Goal: Entertainment & Leisure: Consume media (video, audio)

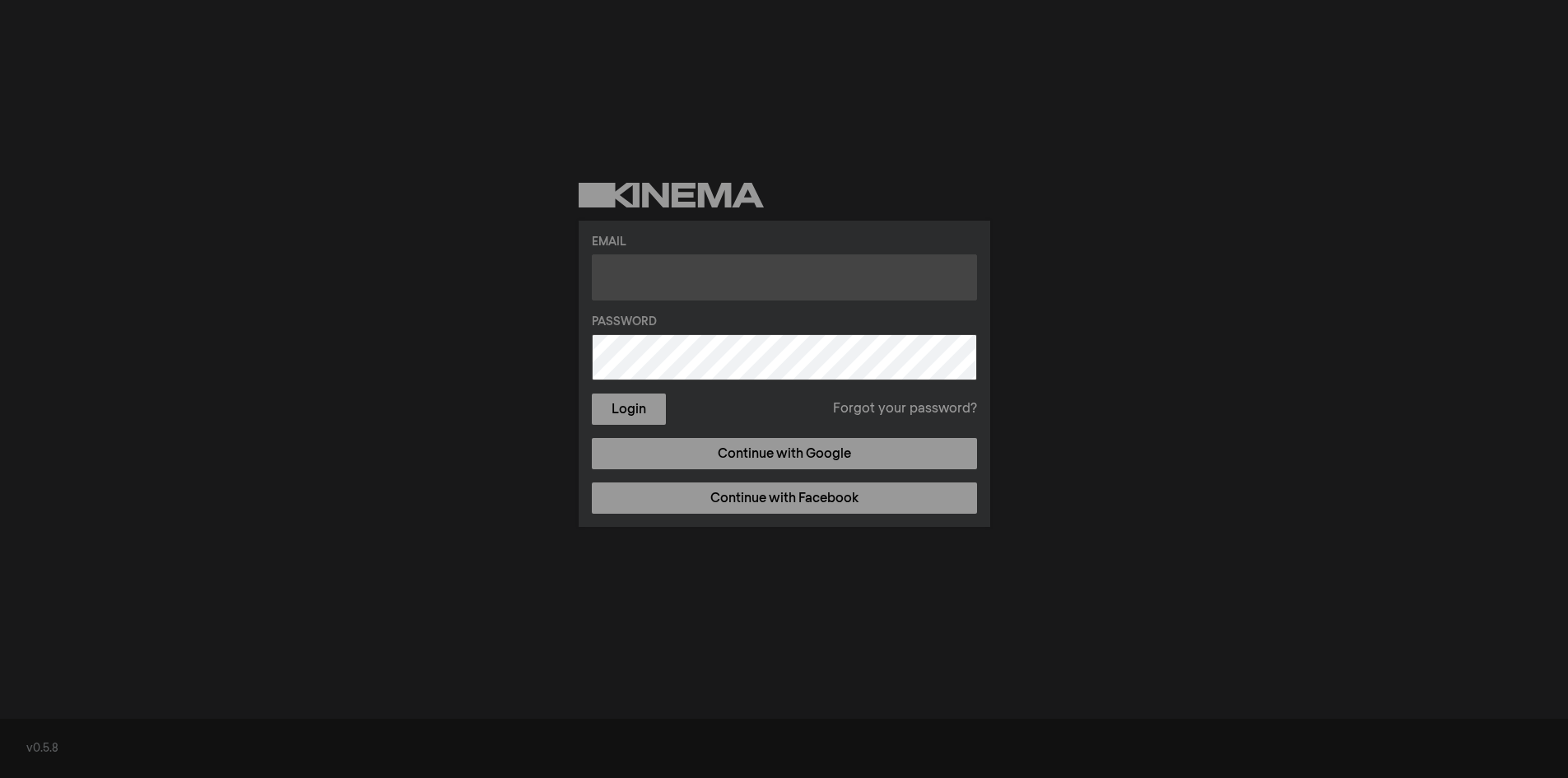
click at [758, 270] on input "text" at bounding box center [784, 277] width 385 height 46
type input "[EMAIL_ADDRESS][DOMAIN_NAME]"
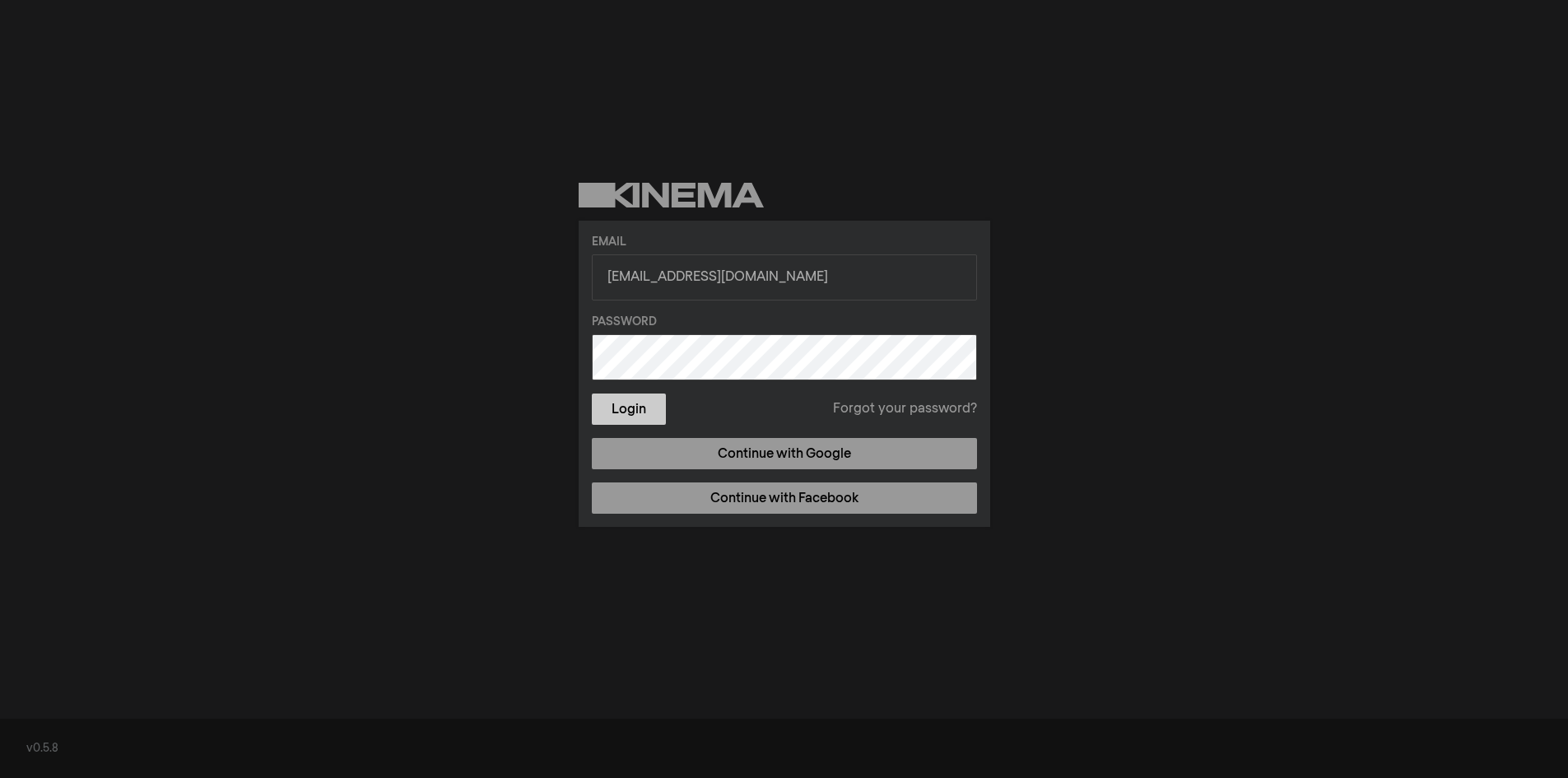
click at [617, 397] on button "Login" at bounding box center [629, 409] width 74 height 31
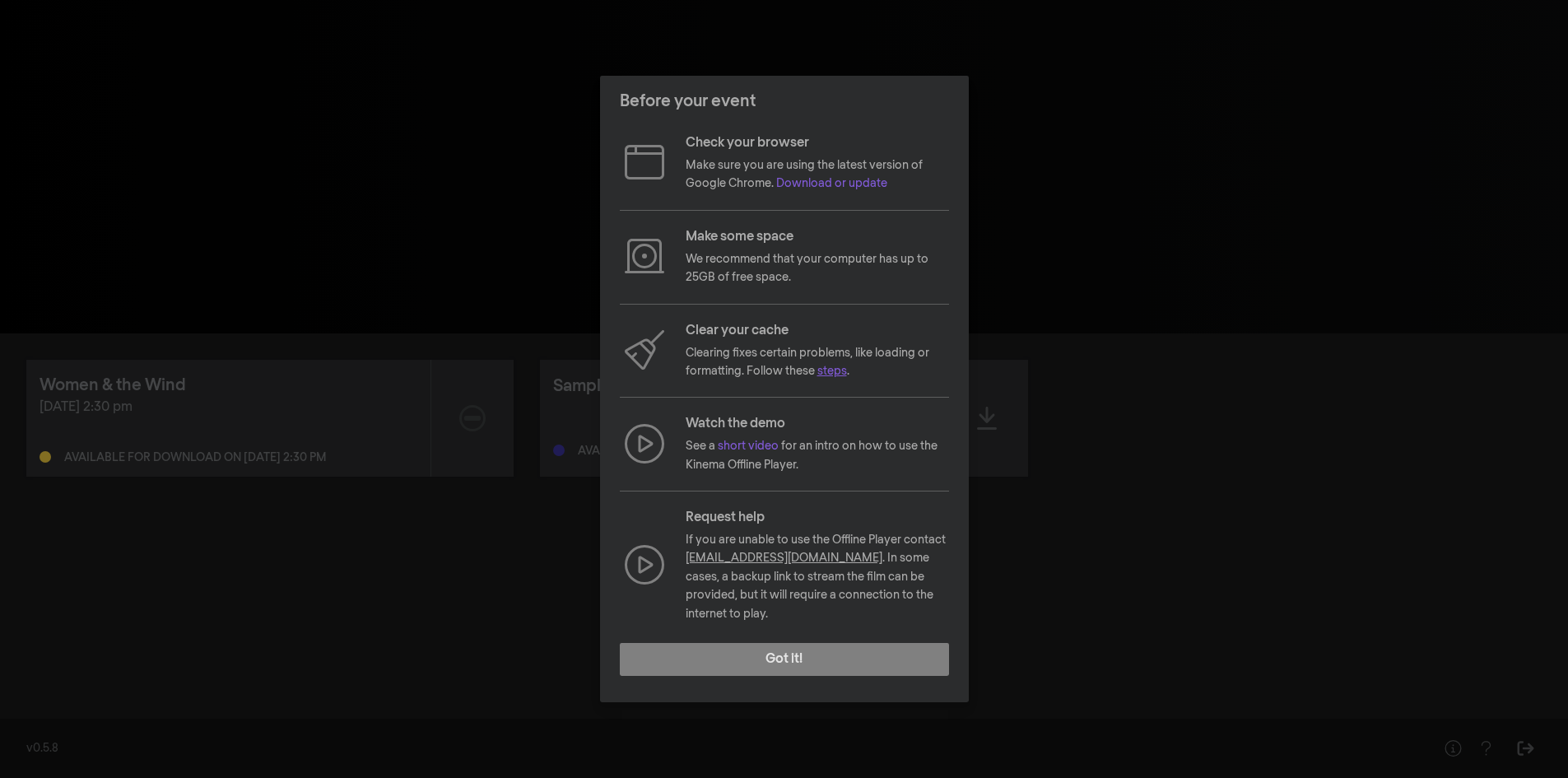
click at [836, 377] on link "steps" at bounding box center [832, 372] width 30 height 12
click at [751, 452] on link "short video" at bounding box center [748, 447] width 61 height 12
click at [827, 652] on button "Got it!" at bounding box center [784, 660] width 329 height 33
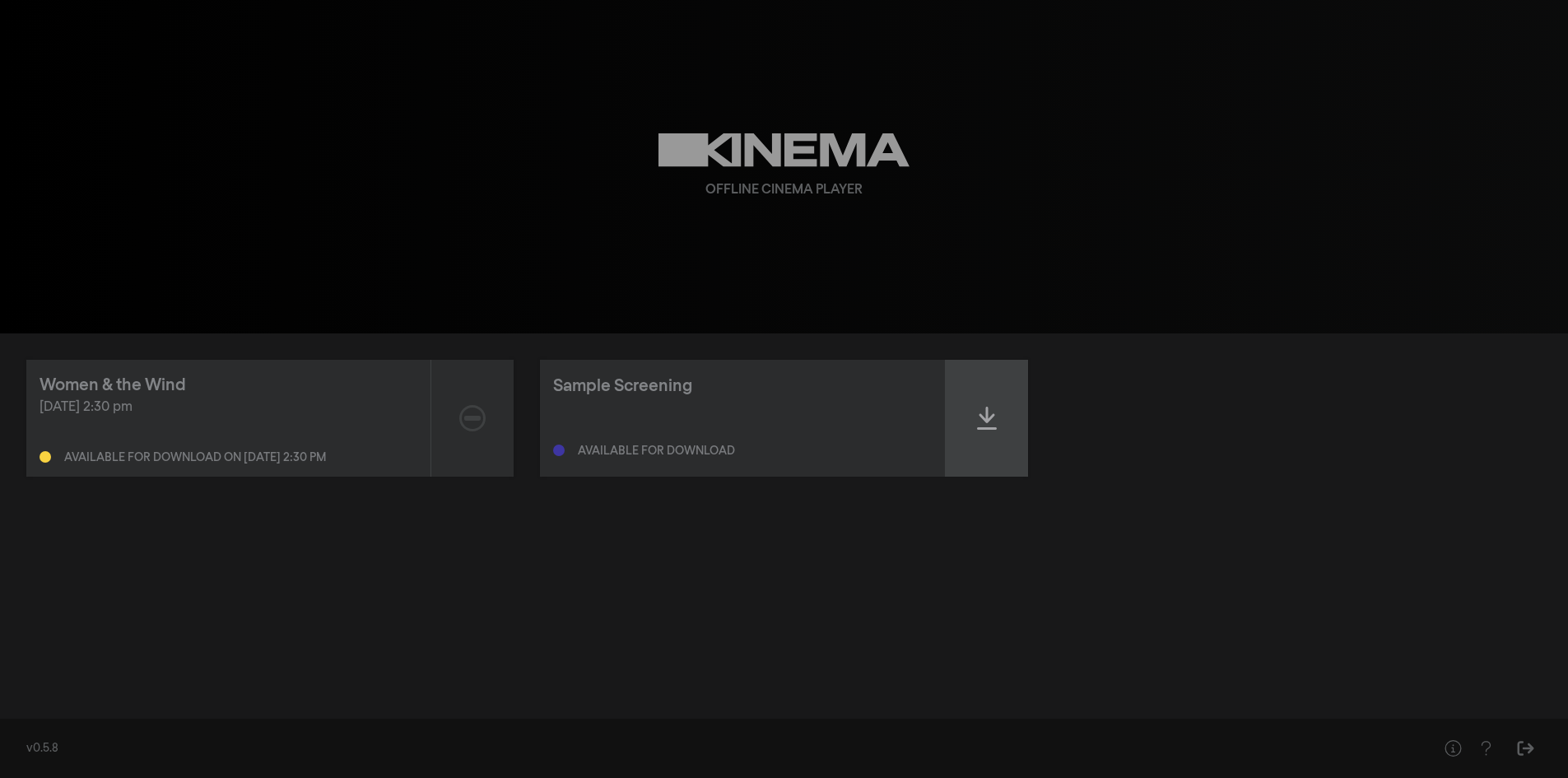
click at [990, 414] on icon at bounding box center [987, 418] width 20 height 26
click at [987, 421] on icon at bounding box center [987, 418] width 20 height 26
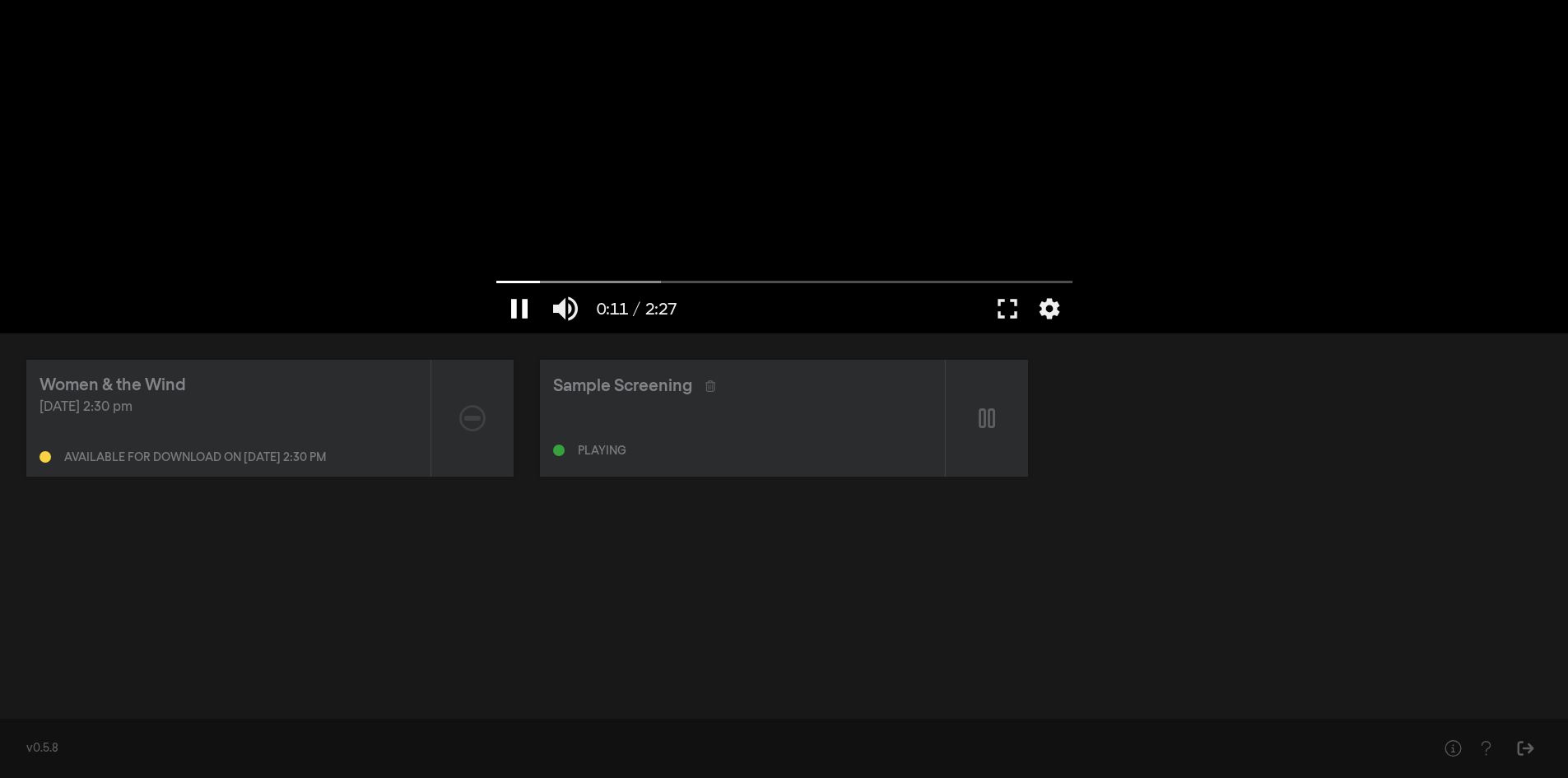
click at [523, 314] on button "pause" at bounding box center [520, 308] width 46 height 49
click at [984, 420] on icon at bounding box center [987, 418] width 20 height 26
click at [1012, 310] on button "fullscreen" at bounding box center [1008, 308] width 46 height 49
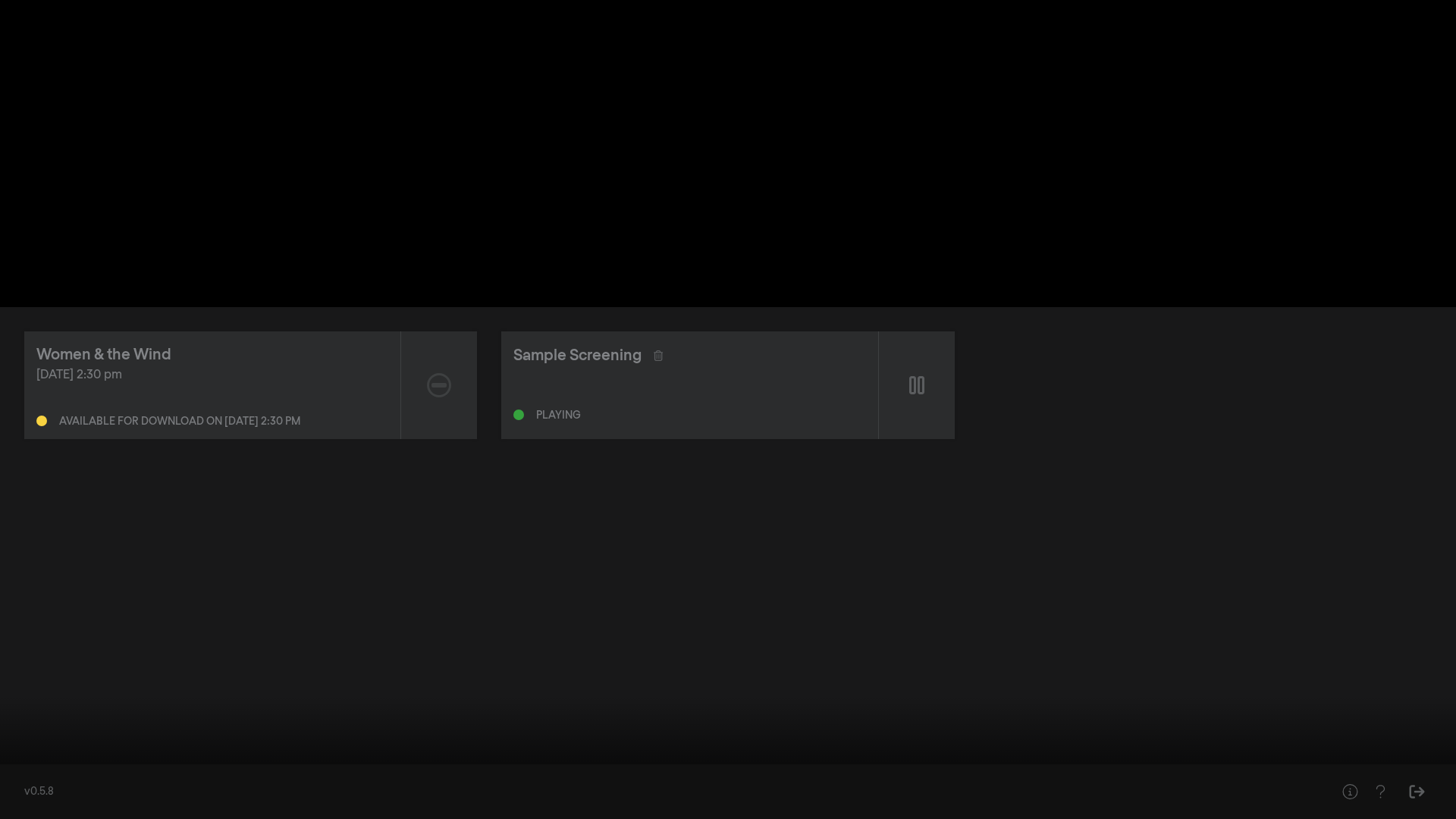
click at [976, 715] on div at bounding box center [728, 410] width 1456 height 819
click at [554, 715] on input "Перемотка" at bounding box center [728, 771] width 1441 height 9
click at [842, 715] on input "Перемотка" at bounding box center [728, 771] width 1441 height 9
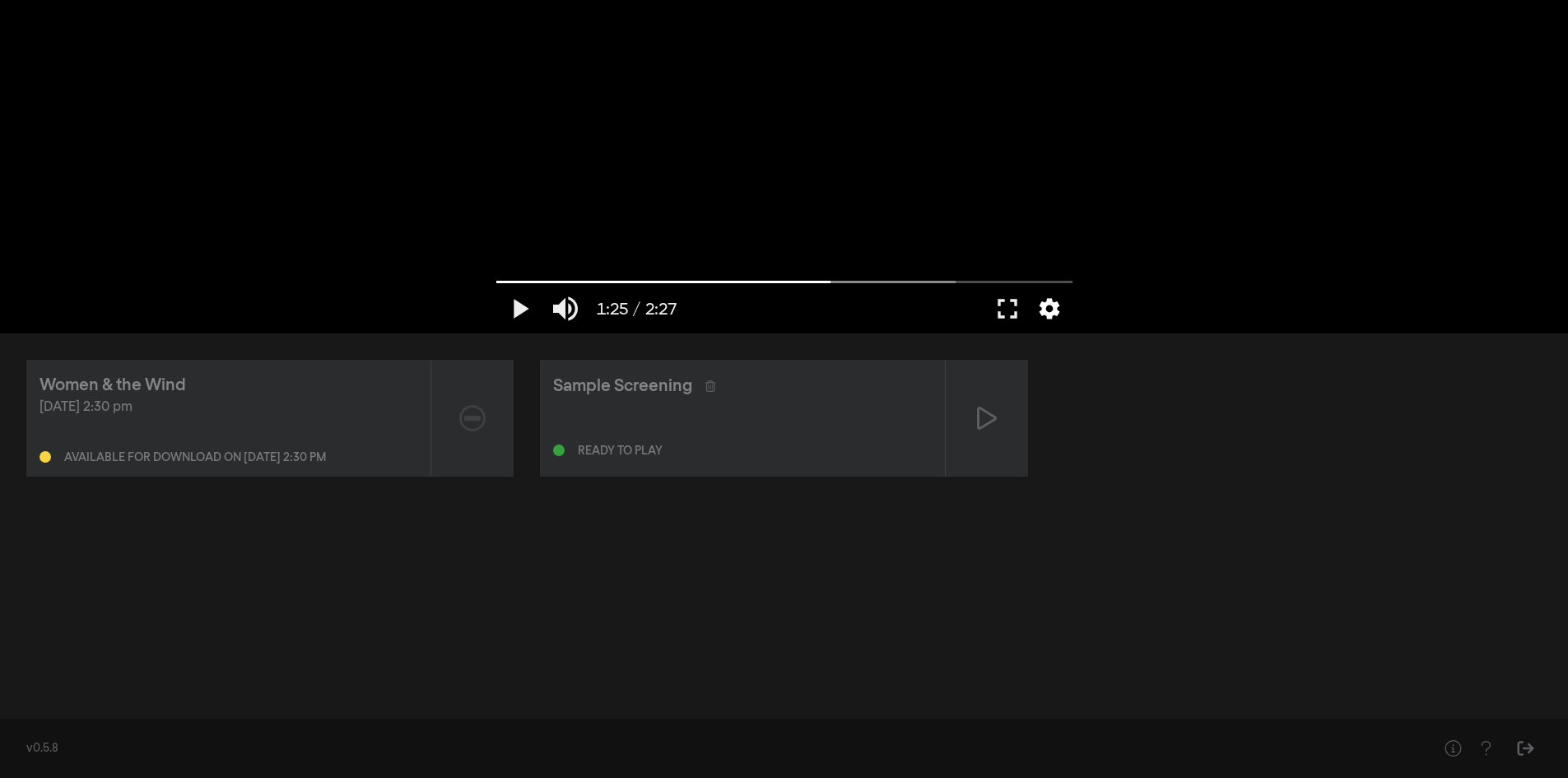
click at [1045, 309] on button "settings" at bounding box center [1049, 308] width 38 height 49
click at [1060, 253] on span "English" at bounding box center [1041, 248] width 62 height 25
click at [1060, 253] on button "English done" at bounding box center [970, 253] width 206 height 25
type input "85.33956"
drag, startPoint x: 1060, startPoint y: 253, endPoint x: 361, endPoint y: 430, distance: 721.1
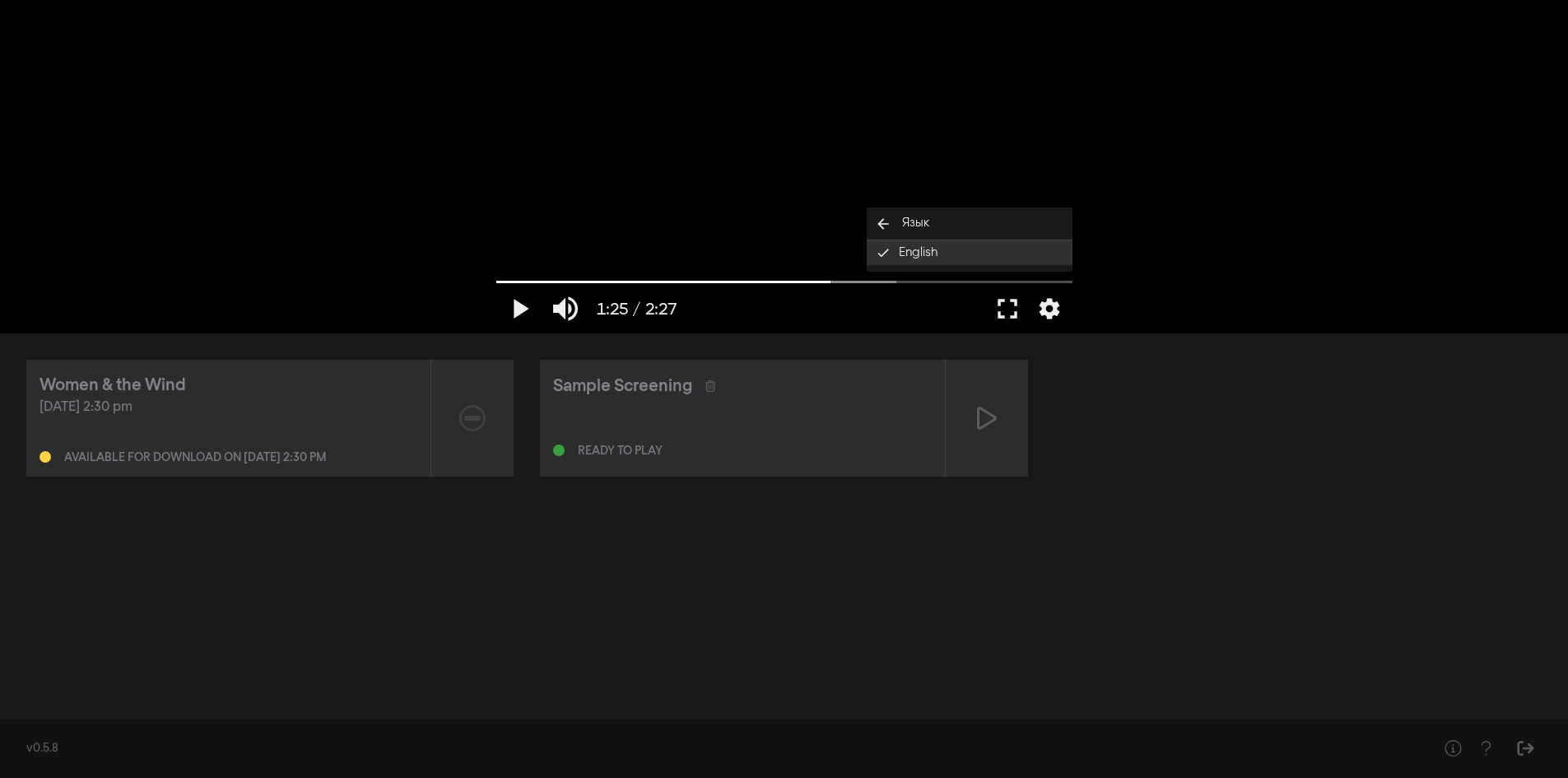
click at [361, 0] on div "play_arrow 1:25 / 2:27 volume_up fullscreen settings closed_caption Титры Включ…" at bounding box center [784, 0] width 1568 height 0
click at [304, 239] on div "play_arrow 1:25 / 2:27 volume_up fullscreen settings closed_caption Титры Включ…" at bounding box center [784, 167] width 1568 height 333
